Goal: Task Accomplishment & Management: Use online tool/utility

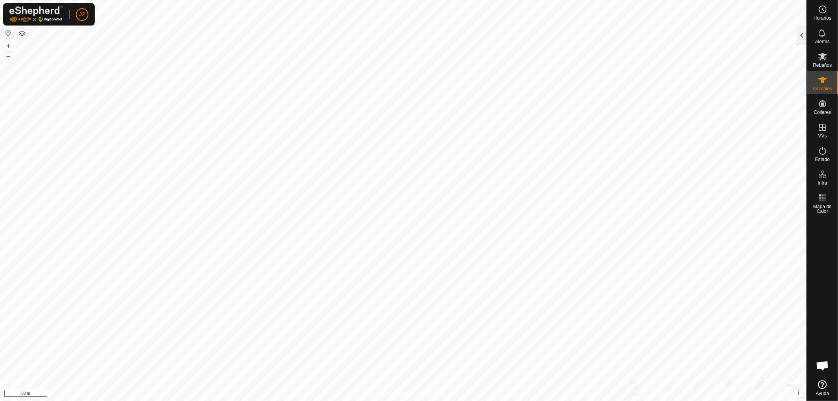
click at [802, 39] on div at bounding box center [801, 35] width 9 height 19
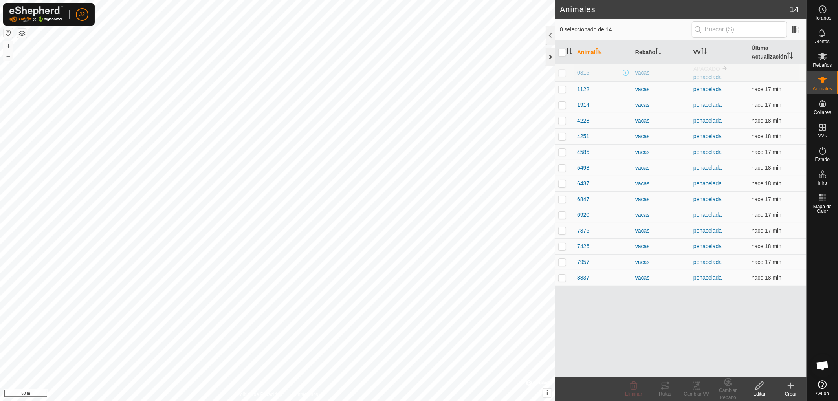
click at [550, 56] on div at bounding box center [550, 57] width 9 height 19
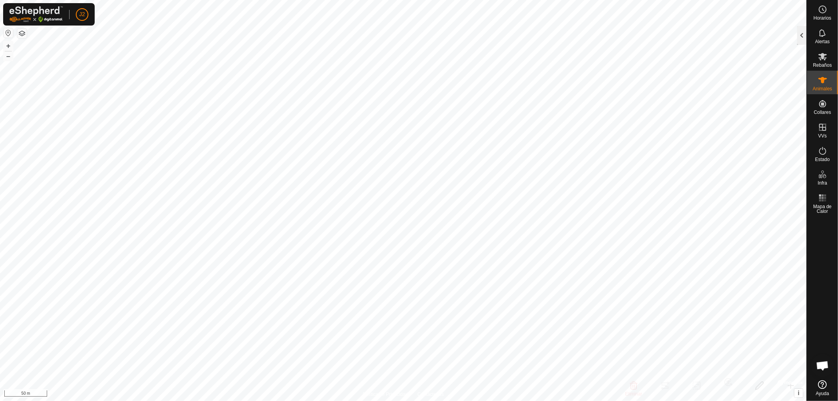
click at [802, 37] on div at bounding box center [801, 35] width 9 height 19
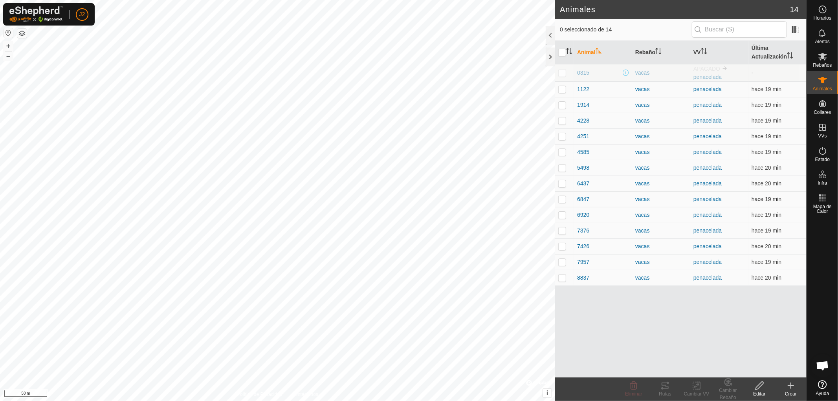
click at [559, 198] on p-checkbox at bounding box center [562, 199] width 8 height 6
click at [663, 385] on icon at bounding box center [665, 385] width 9 height 9
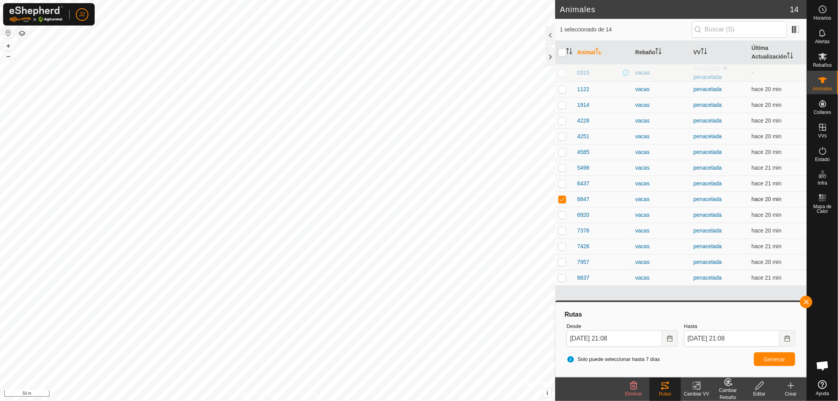
click at [562, 198] on p-checkbox at bounding box center [562, 199] width 8 height 6
checkbox input "false"
click at [806, 300] on button "button" at bounding box center [806, 302] width 13 height 13
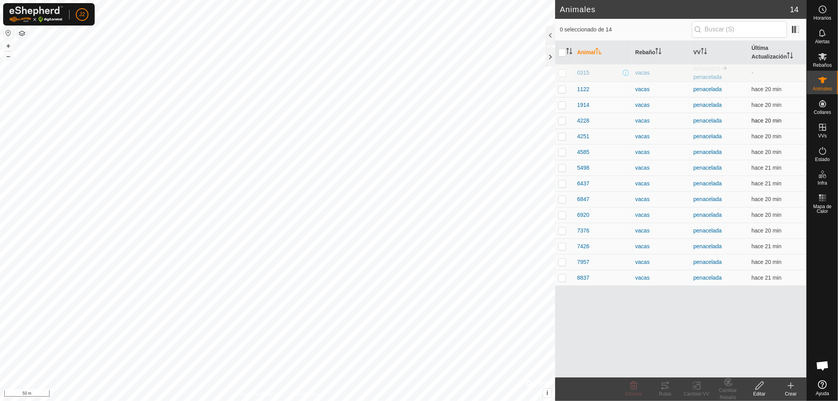
click at [561, 121] on p-checkbox at bounding box center [562, 120] width 8 height 6
click at [670, 388] on tracks-svg-icon at bounding box center [665, 385] width 31 height 9
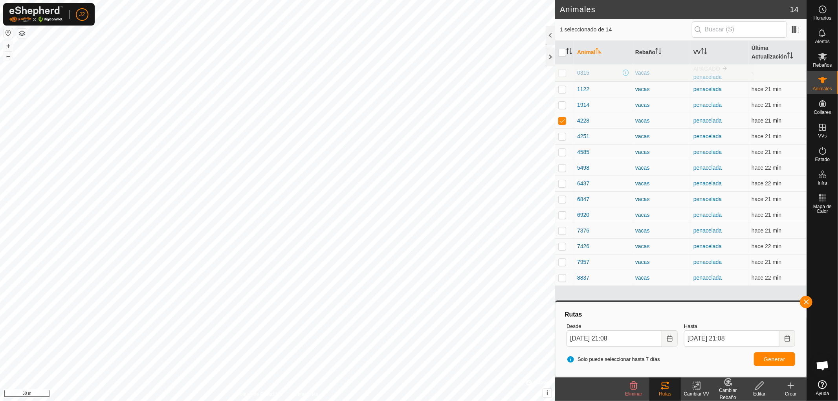
click at [563, 120] on p-checkbox at bounding box center [562, 120] width 8 height 6
checkbox input "false"
click at [804, 300] on button "button" at bounding box center [806, 302] width 13 height 13
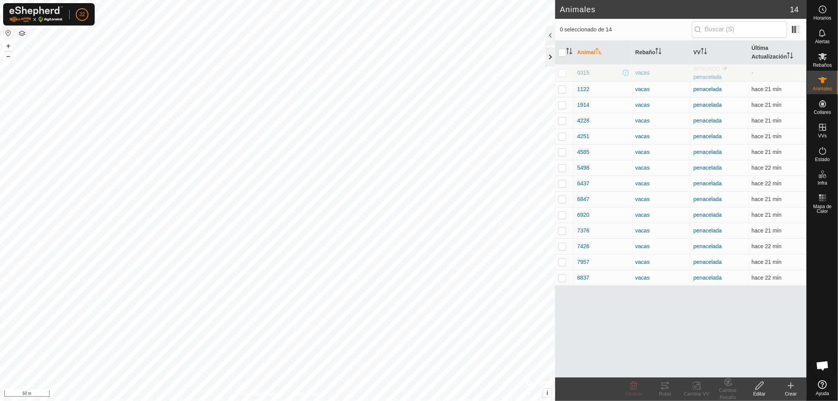
click at [552, 59] on div at bounding box center [550, 57] width 9 height 19
